Goal: Task Accomplishment & Management: Complete application form

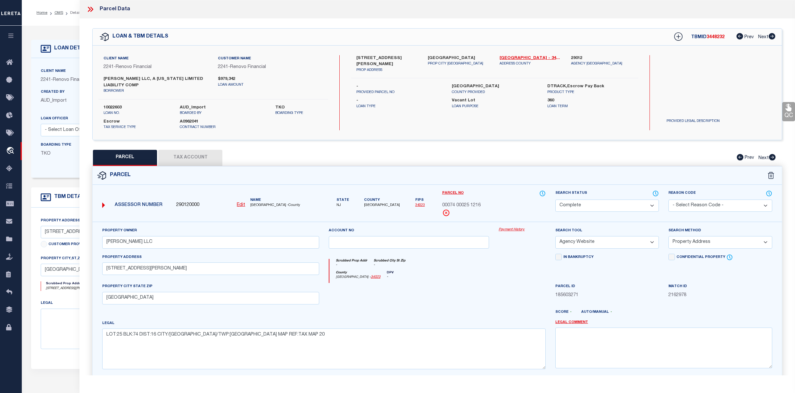
select select "CP"
select select "AGW"
select select "ADD"
select select "25067"
select select "400"
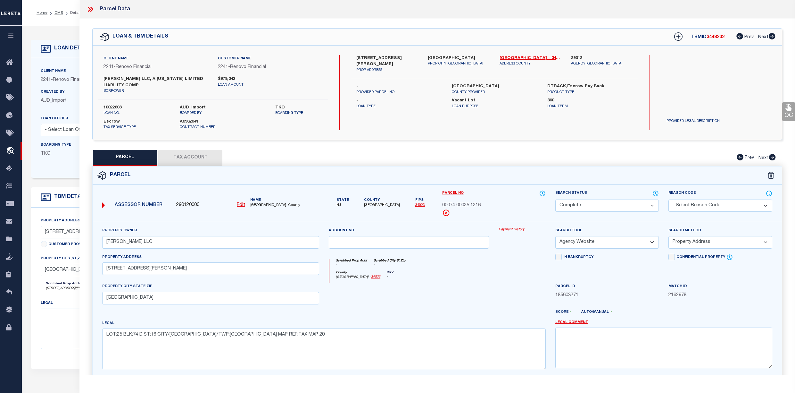
select select "Escrow"
click at [55, 11] on link "OMS" at bounding box center [58, 13] width 9 height 4
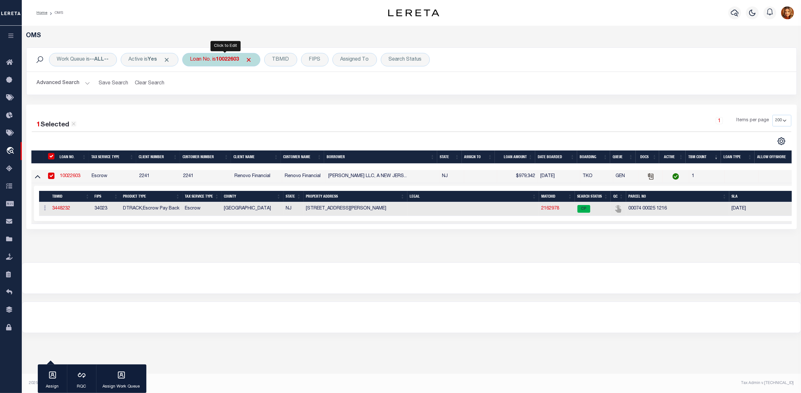
click at [222, 62] on b "10022603" at bounding box center [227, 59] width 23 height 5
type input "65101508"
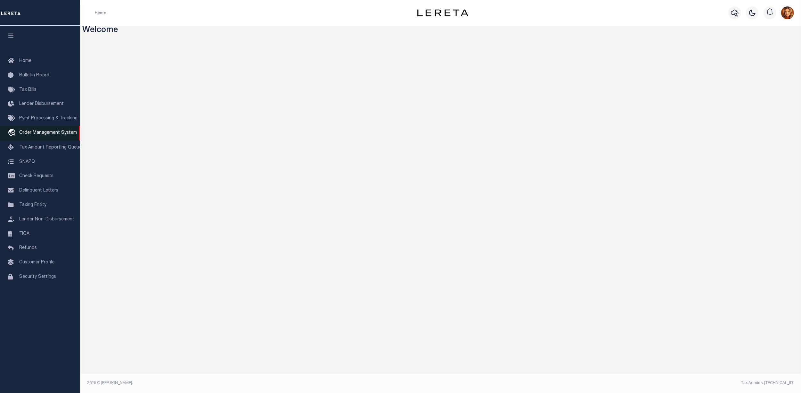
click at [35, 131] on span "Order Management System" at bounding box center [48, 132] width 58 height 4
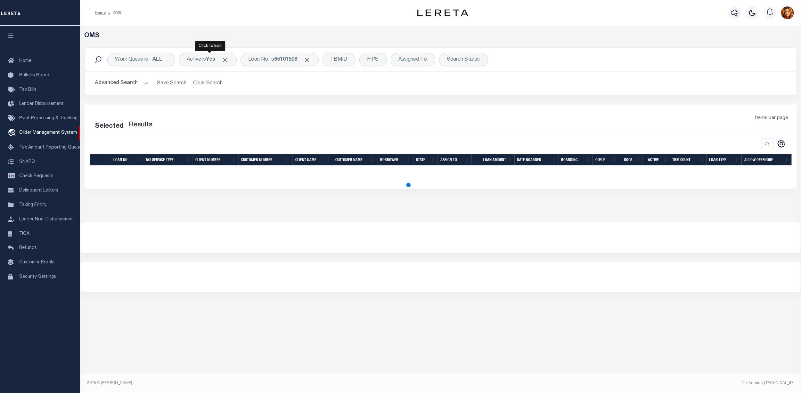
select select "200"
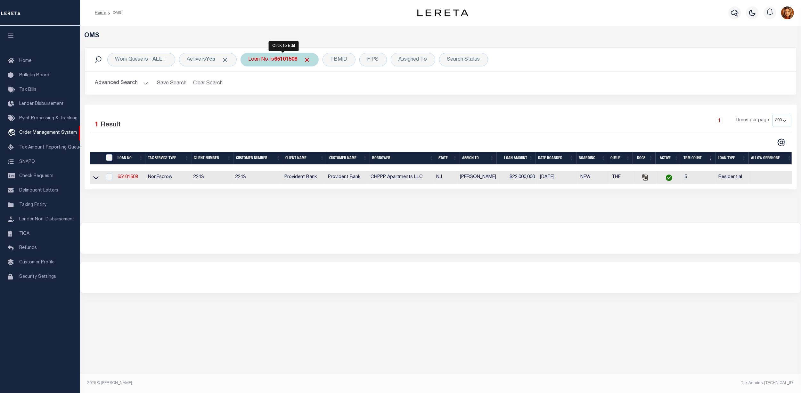
click at [283, 59] on b "65101508" at bounding box center [286, 59] width 23 height 5
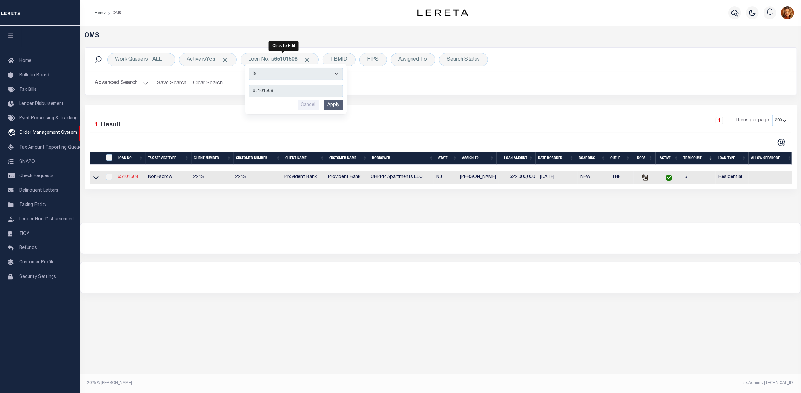
click at [122, 176] on link "65101508" at bounding box center [128, 177] width 21 height 4
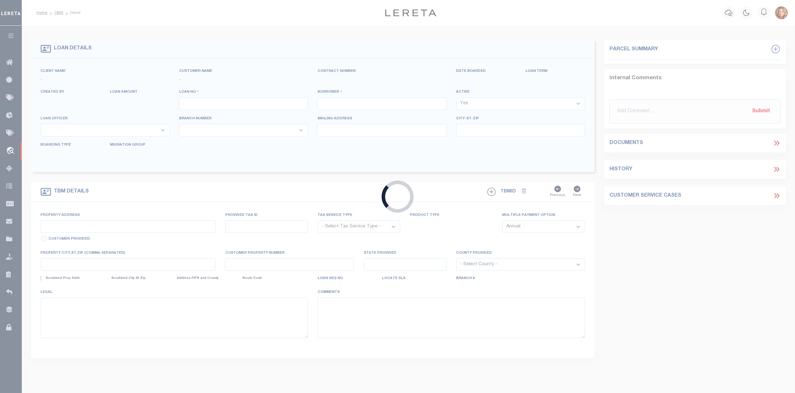
type input "65101508"
type input "CHPPP Apartments LLC"
select select
type input "08/11/2025"
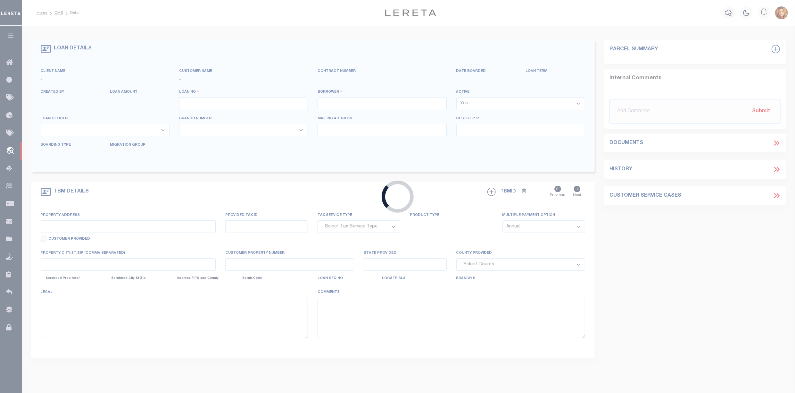
select select "10"
select select "NonEscrow"
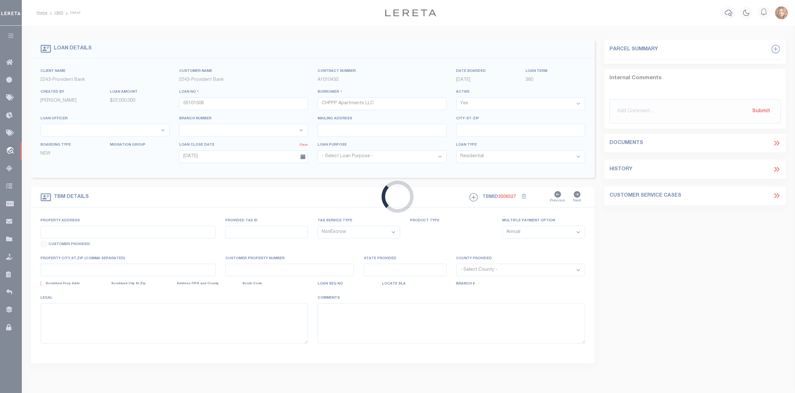
type input "111 BREEDERS CUP DR # 144"
select select
type input "CHERRY HILL NJ 08002-4041"
type input "NJ"
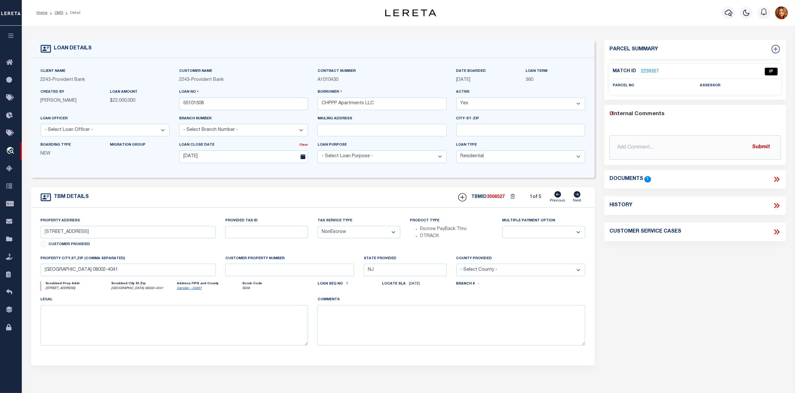
click at [777, 180] on icon at bounding box center [775, 179] width 3 height 5
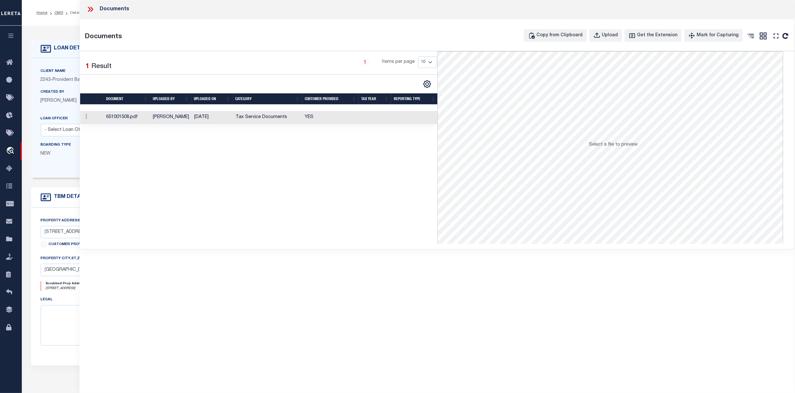
click at [249, 115] on td "Tax Service Documents" at bounding box center [268, 117] width 70 height 13
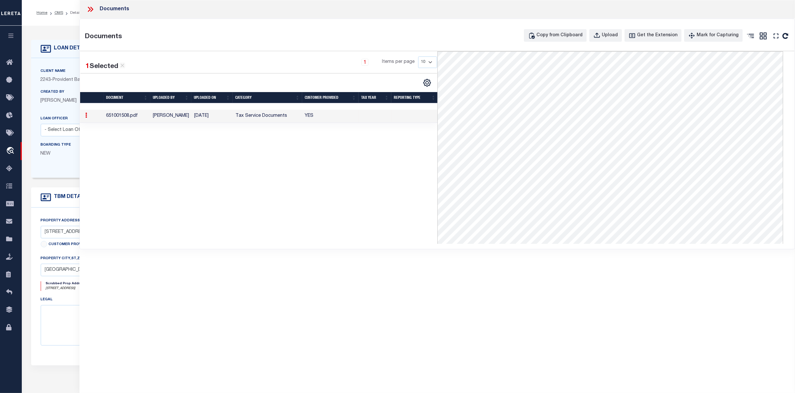
click at [91, 8] on icon at bounding box center [90, 9] width 8 height 8
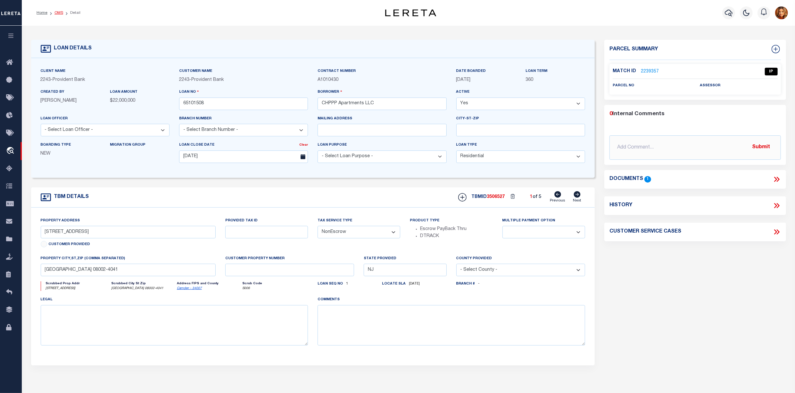
click at [58, 11] on link "OMS" at bounding box center [58, 13] width 9 height 4
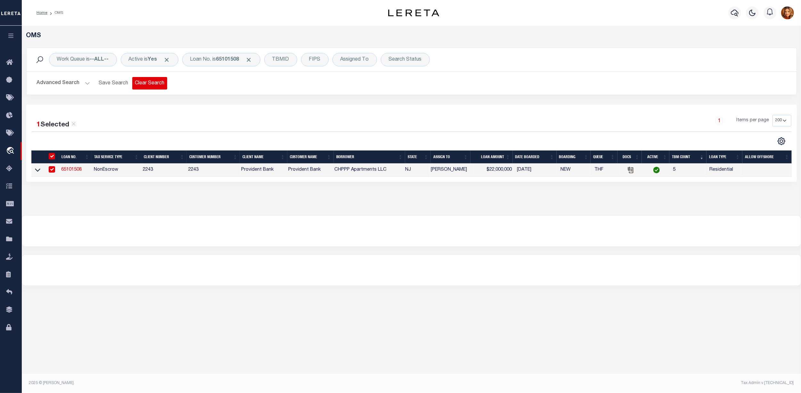
click at [143, 81] on button "Clear Search" at bounding box center [149, 83] width 35 height 12
